Goal: Information Seeking & Learning: Learn about a topic

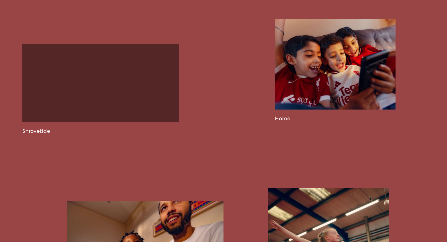
scroll to position [733, 0]
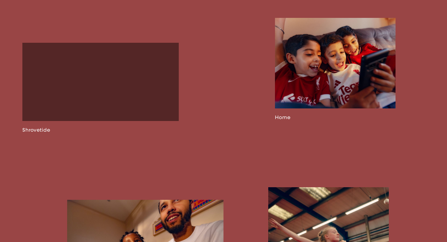
click at [132, 99] on link at bounding box center [100, 88] width 156 height 90
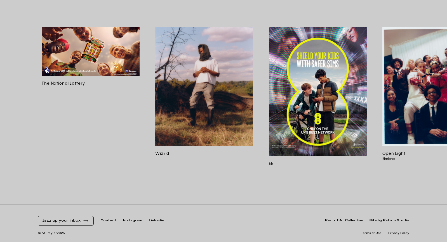
scroll to position [0, 110]
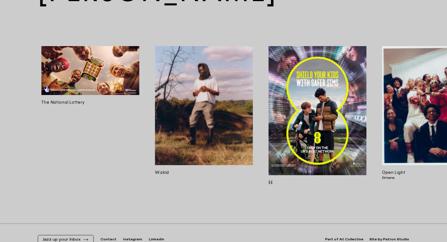
click at [321, 102] on img at bounding box center [318, 110] width 98 height 129
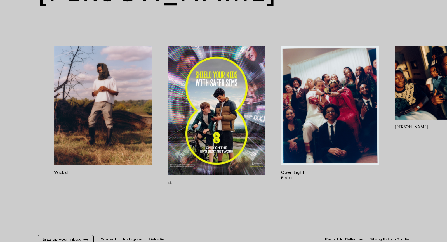
scroll to position [0, 212]
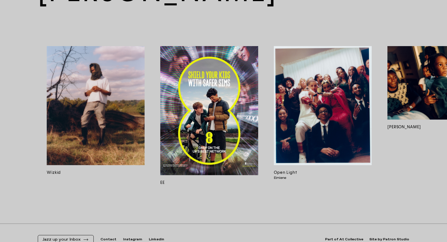
click at [321, 102] on img at bounding box center [323, 105] width 98 height 119
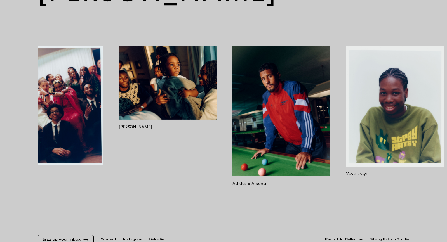
scroll to position [0, 493]
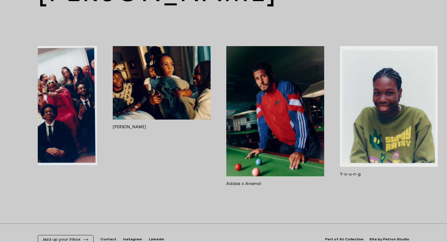
click at [284, 114] on img at bounding box center [275, 111] width 98 height 130
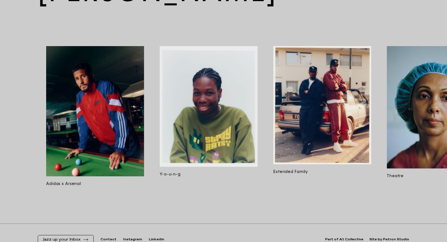
click at [284, 114] on img at bounding box center [322, 105] width 98 height 118
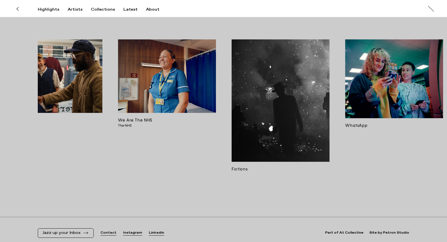
scroll to position [953, 0]
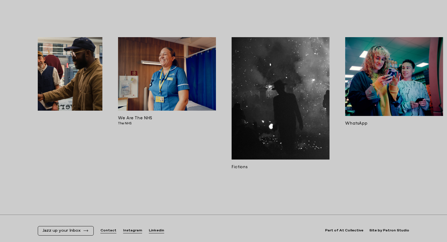
click at [379, 61] on img at bounding box center [394, 76] width 98 height 79
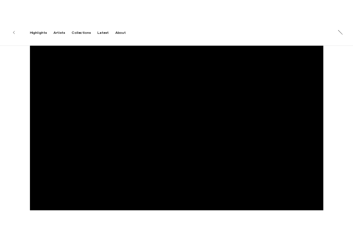
scroll to position [171, 0]
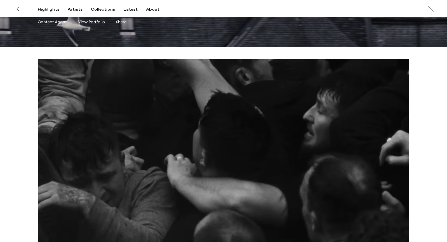
click at [237, 130] on video at bounding box center [223, 163] width 371 height 209
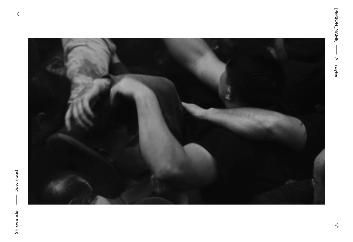
click at [18, 18] on button "button" at bounding box center [17, 14] width 12 height 12
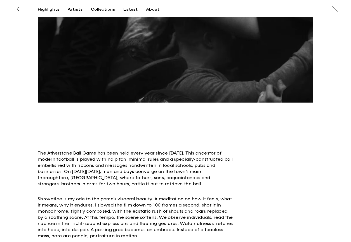
scroll to position [297, 0]
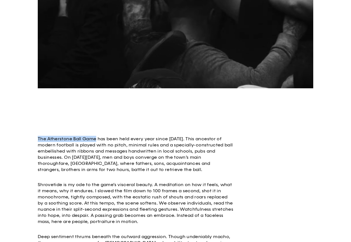
drag, startPoint x: 39, startPoint y: 138, endPoint x: 96, endPoint y: 139, distance: 57.1
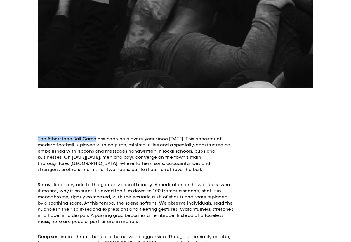
click at [96, 139] on p "The Atherstone Ball Game has been held every year since 1199. This ancestor of …" at bounding box center [136, 154] width 196 height 37
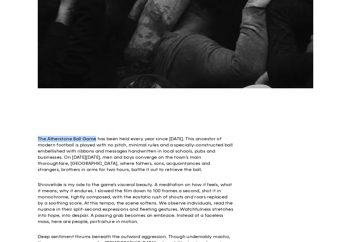
copy p "The Atherstone Ball Game"
